Goal: Check status: Check status

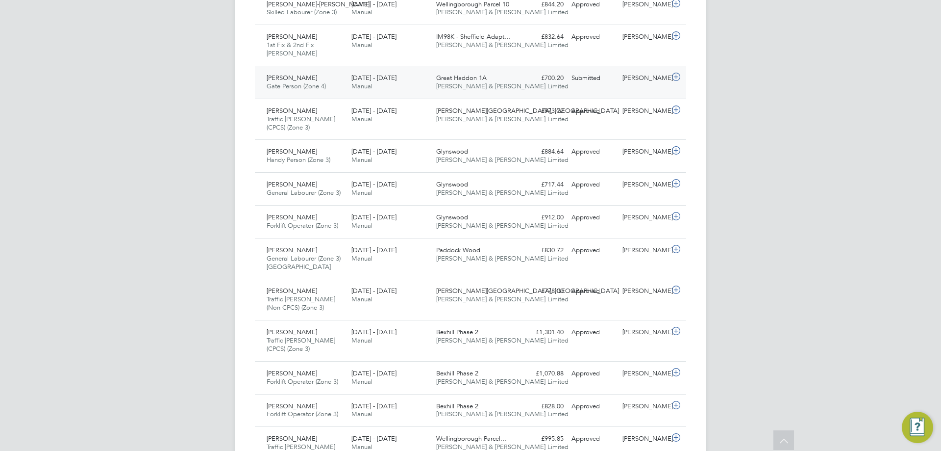
click at [597, 87] on div "Reece Altadonna Gate Person (Zone 4) 25 - 31 Aug 2025 25 - 31 Aug 2025 Manual G…" at bounding box center [470, 82] width 431 height 33
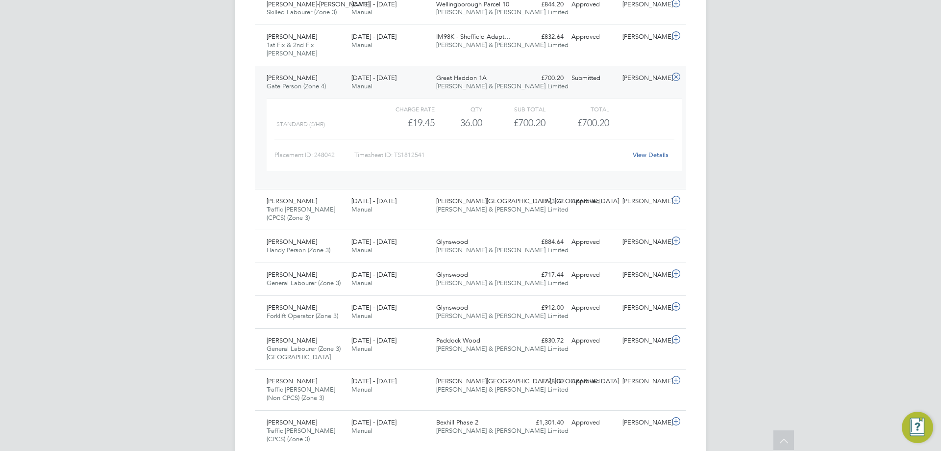
click at [522, 84] on div "£700.20 Submitted" at bounding box center [542, 78] width 51 height 16
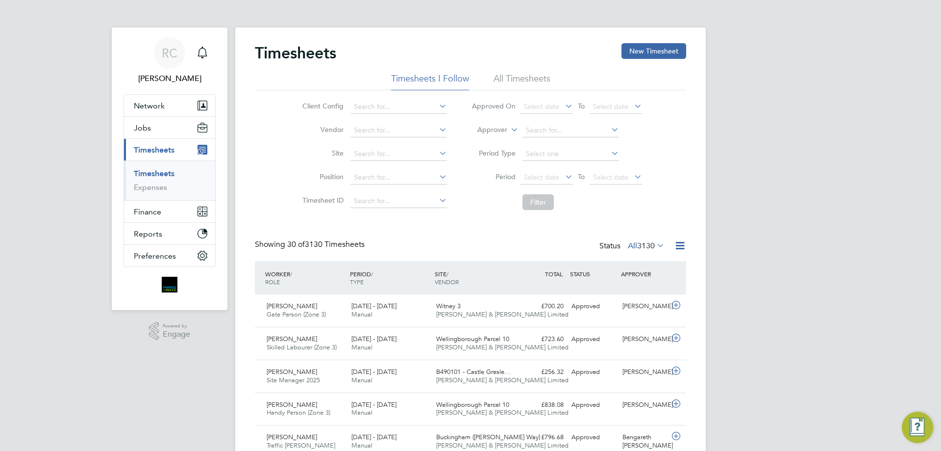
click at [523, 72] on div "Timesheets New Timesheet" at bounding box center [470, 57] width 431 height 29
click at [516, 77] on li "All Timesheets" at bounding box center [522, 82] width 57 height 18
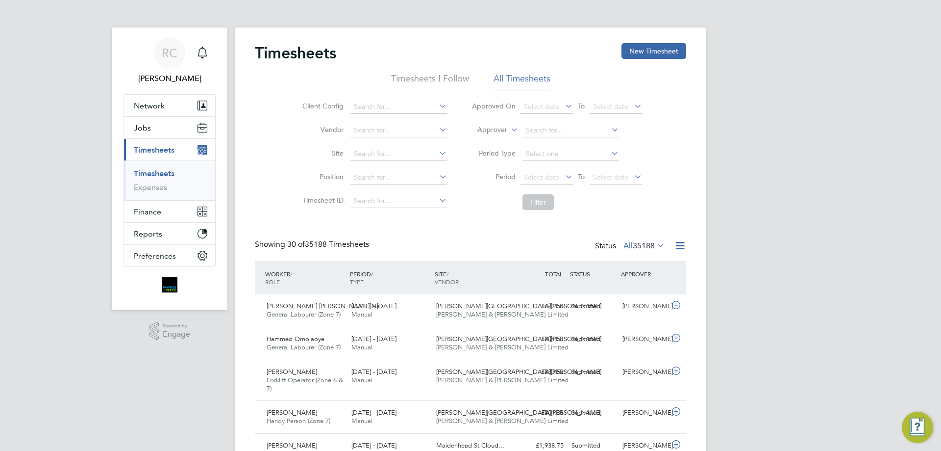
click at [440, 82] on li "Timesheets I Follow" at bounding box center [430, 82] width 78 height 18
